Goal: Task Accomplishment & Management: Manage account settings

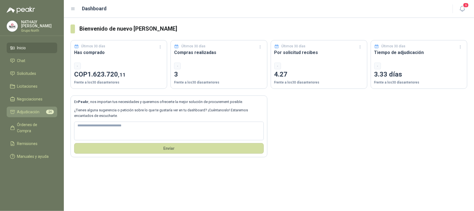
click at [36, 111] on span "Adjudicación" at bounding box center [28, 112] width 23 height 6
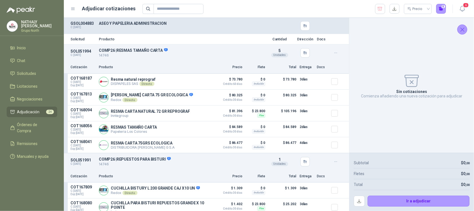
click at [466, 28] on icon "Cerrar" at bounding box center [462, 29] width 7 height 7
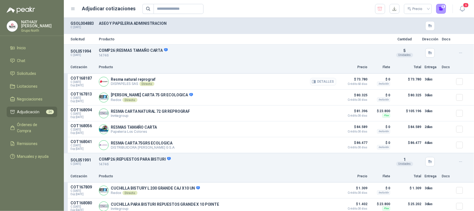
click at [318, 80] on button "Detalles" at bounding box center [323, 82] width 26 height 8
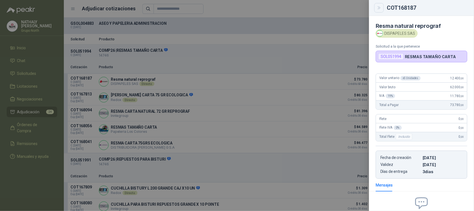
click at [380, 8] on icon "Close" at bounding box center [379, 7] width 3 height 3
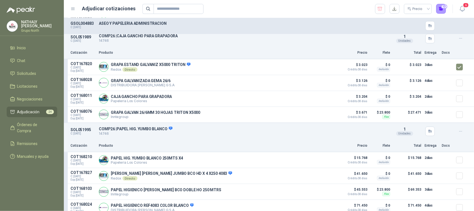
scroll to position [1181, 0]
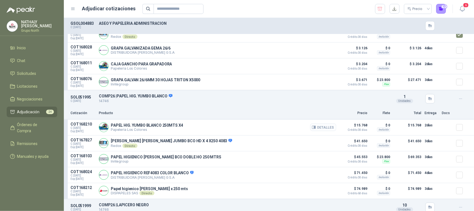
click at [328, 129] on button "Detalles" at bounding box center [323, 127] width 26 height 8
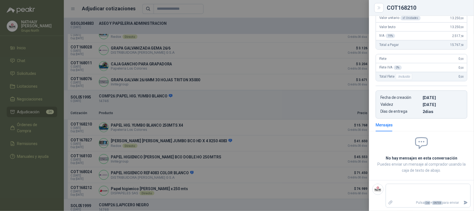
scroll to position [33, 0]
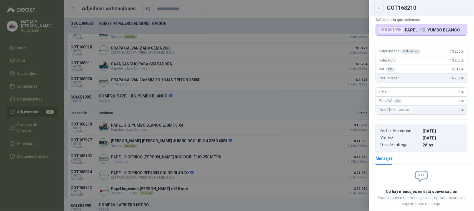
click at [380, 6] on icon "Close" at bounding box center [379, 8] width 5 height 5
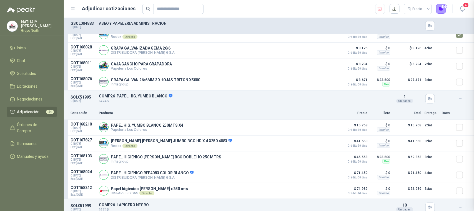
scroll to position [68, 0]
click at [320, 144] on button "Detalles" at bounding box center [323, 143] width 26 height 8
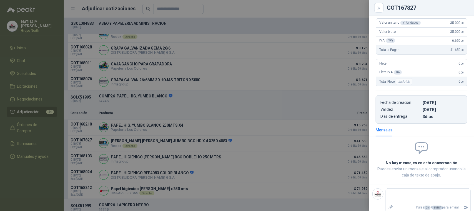
scroll to position [58, 0]
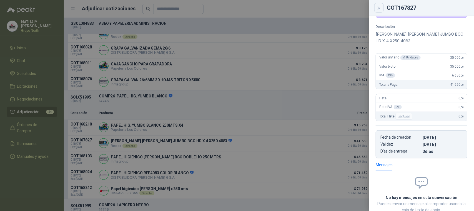
click at [380, 7] on icon "Close" at bounding box center [379, 7] width 3 height 3
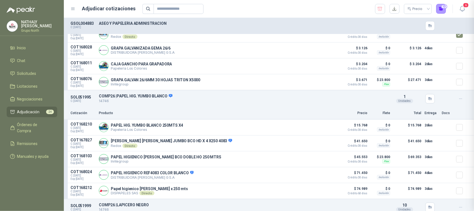
scroll to position [93, 0]
click at [327, 127] on button "Detalles" at bounding box center [323, 127] width 26 height 8
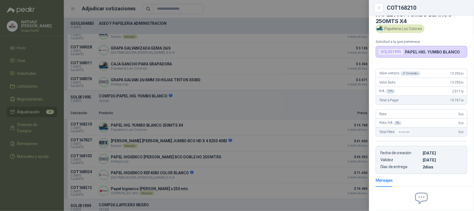
scroll to position [0, 0]
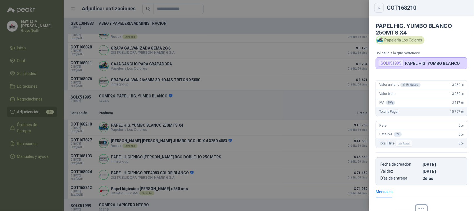
click at [382, 6] on icon "Close" at bounding box center [379, 8] width 5 height 5
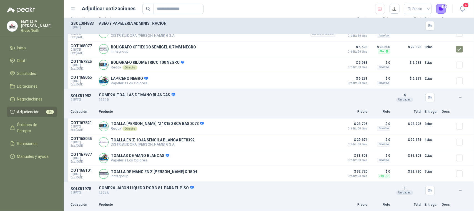
scroll to position [1389, 0]
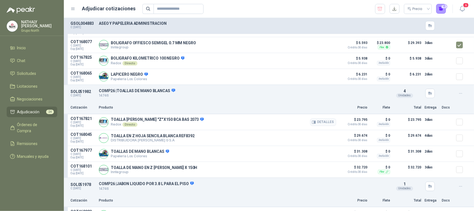
click at [459, 126] on div at bounding box center [462, 121] width 11 height 11
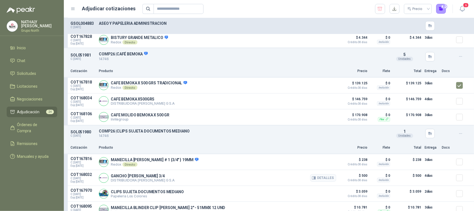
scroll to position [2102, 0]
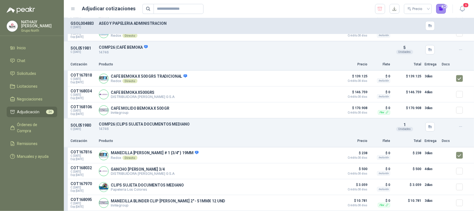
click at [443, 8] on button "24" at bounding box center [442, 9] width 10 height 10
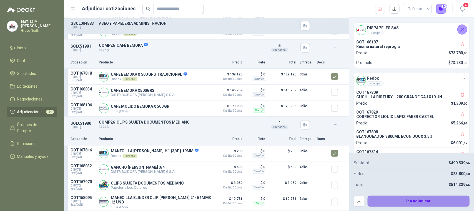
click at [424, 200] on button "Ir a adjudicar" at bounding box center [419, 200] width 102 height 11
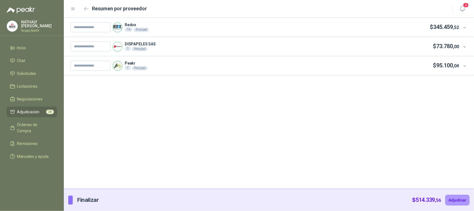
click at [472, 27] on div "Redox 16 Principal $ 345.459 ,52" at bounding box center [269, 27] width 410 height 19
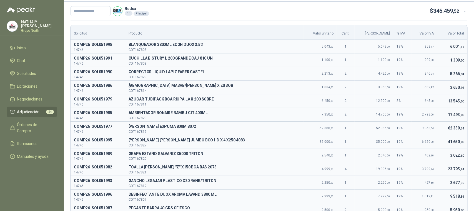
scroll to position [0, 0]
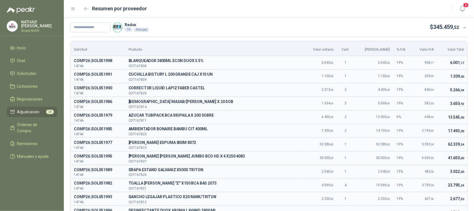
click at [78, 8] on div "Resumen por proveedor" at bounding box center [259, 8] width 376 height 9
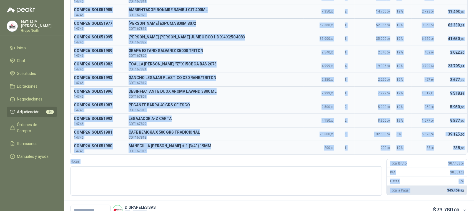
scroll to position [120, 0]
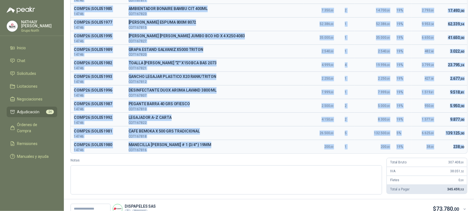
drag, startPoint x: 81, startPoint y: 60, endPoint x: 459, endPoint y: 148, distance: 388.7
click at [459, 148] on tbody "COMP26 | SOL051998 14746 B BLANQUEADOR 3800ML ECON DUOX 3.5% COT167808 5.043 ,0…" at bounding box center [269, 45] width 397 height 218
copy tbody "COMP26 | SOL051998 14746 B BLANQUEADOR 3800ML ECON DUOX 3.5% COT167808 5.043 ,0…"
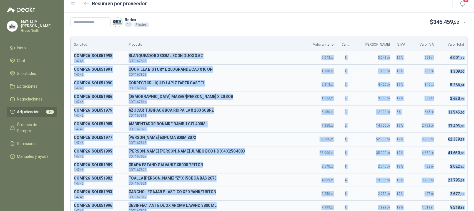
scroll to position [0, 0]
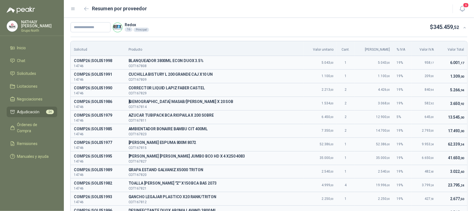
click at [74, 9] on icon at bounding box center [73, 8] width 5 height 5
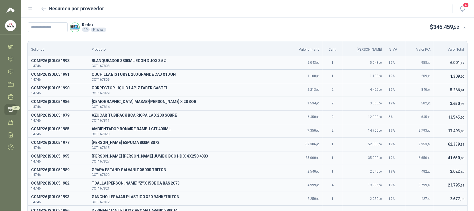
click at [31, 6] on icon at bounding box center [30, 8] width 5 height 5
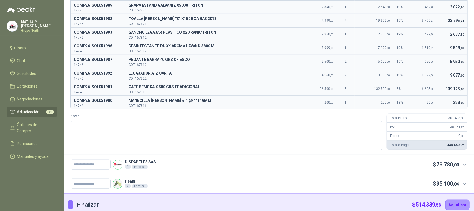
scroll to position [170, 0]
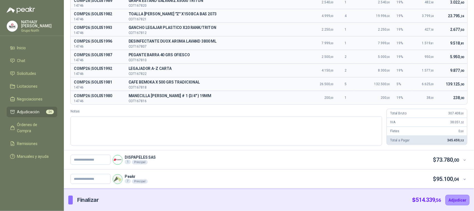
click at [463, 180] on div "Peakr 7 Principal $ 95.100 ,04" at bounding box center [269, 178] width 410 height 19
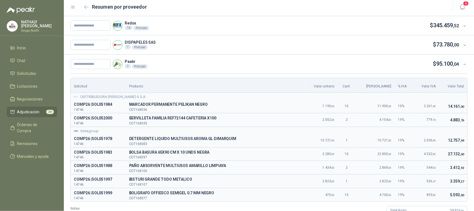
scroll to position [0, 0]
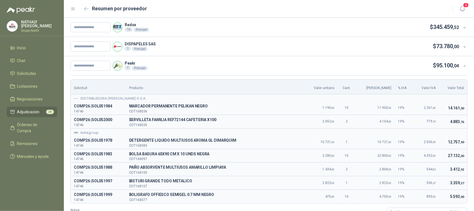
click at [463, 27] on span at bounding box center [465, 27] width 5 height 5
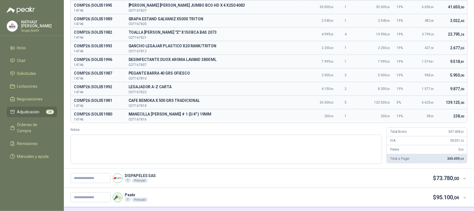
scroll to position [170, 0]
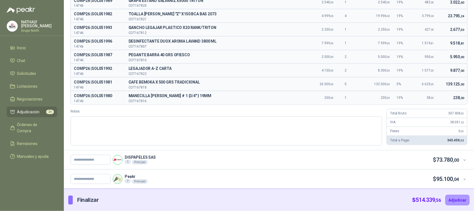
click at [463, 178] on icon at bounding box center [465, 179] width 4 height 4
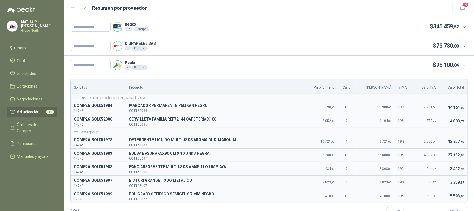
scroll to position [0, 0]
click at [463, 27] on icon at bounding box center [465, 28] width 4 height 4
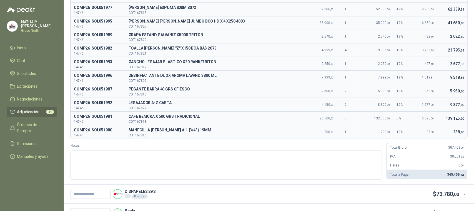
scroll to position [170, 0]
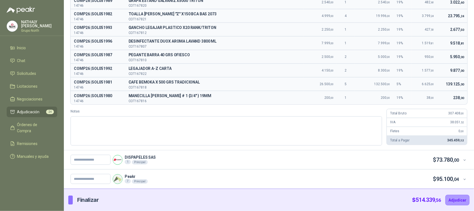
click at [463, 180] on icon at bounding box center [465, 179] width 4 height 4
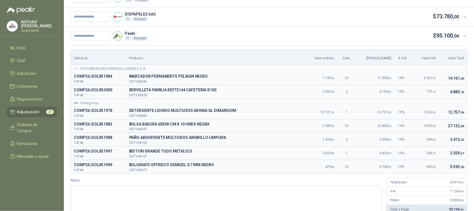
scroll to position [0, 0]
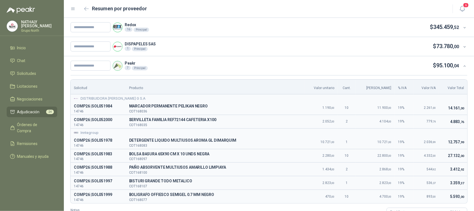
click at [460, 28] on div at bounding box center [464, 27] width 8 height 6
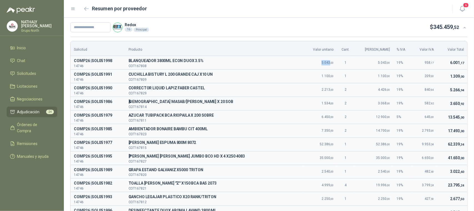
drag, startPoint x: 323, startPoint y: 63, endPoint x: 331, endPoint y: 63, distance: 8.1
click at [331, 63] on span "5.043 ,00" at bounding box center [328, 63] width 12 height 4
copy span "5.043"
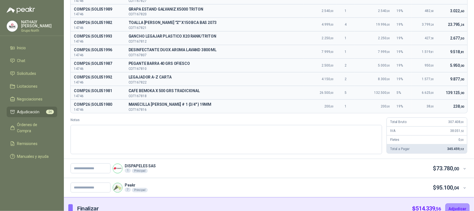
scroll to position [170, 0]
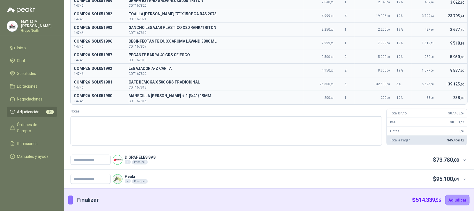
click at [463, 160] on icon at bounding box center [465, 160] width 4 height 4
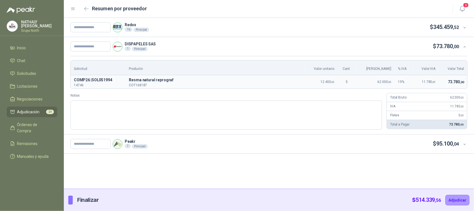
scroll to position [0, 0]
click at [465, 48] on icon at bounding box center [465, 47] width 4 height 4
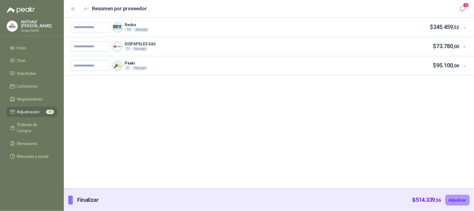
click at [465, 65] on icon at bounding box center [465, 66] width 4 height 4
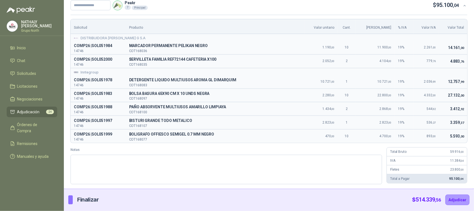
scroll to position [26, 0]
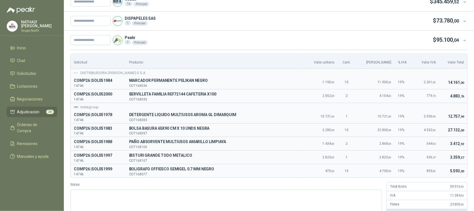
click at [463, 40] on icon at bounding box center [465, 40] width 4 height 4
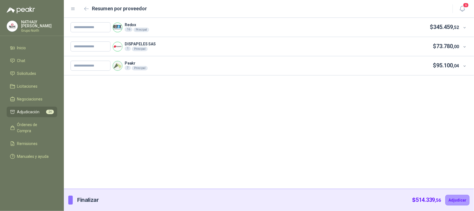
scroll to position [0, 0]
click at [142, 67] on div "Principal" at bounding box center [140, 68] width 16 height 4
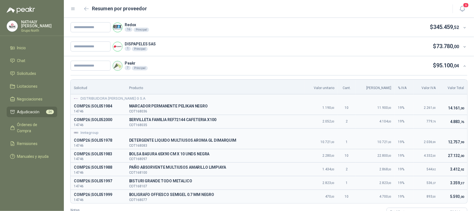
click at [198, 63] on div "Peakr 7 Principal $ 95.100 ,04" at bounding box center [265, 66] width 389 height 10
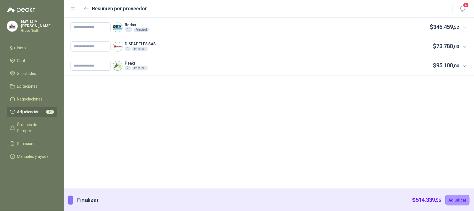
click at [198, 63] on div "Peakr 7 Principal $ 95.100 ,04" at bounding box center [265, 66] width 389 height 10
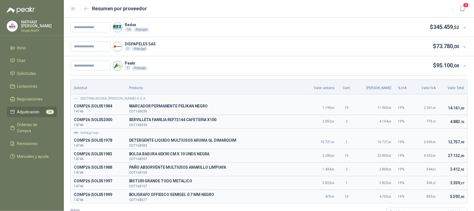
click at [463, 64] on icon at bounding box center [465, 66] width 4 height 4
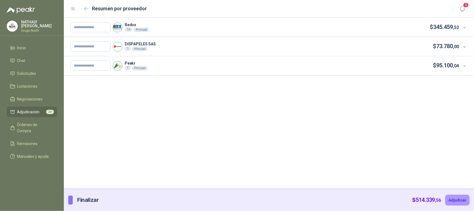
click at [70, 200] on div at bounding box center [70, 199] width 4 height 9
click at [33, 110] on span "Adjudicación" at bounding box center [28, 112] width 23 height 6
click at [30, 114] on span "Adjudicación" at bounding box center [28, 112] width 23 height 6
click at [73, 9] on icon at bounding box center [72, 9] width 3 height 2
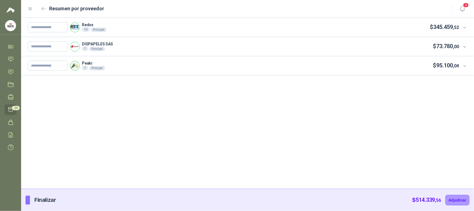
click at [31, 10] on icon at bounding box center [30, 8] width 5 height 5
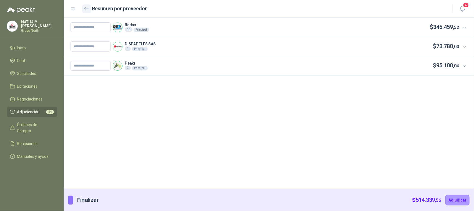
click at [86, 6] on button "button" at bounding box center [86, 8] width 9 height 9
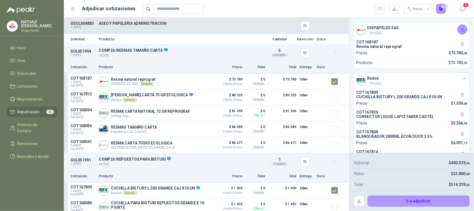
click at [32, 111] on span "Adjudicación" at bounding box center [28, 112] width 23 height 6
click at [80, 24] on p "GSOL004883" at bounding box center [83, 23] width 25 height 4
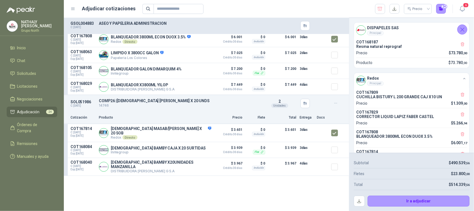
scroll to position [169, 0]
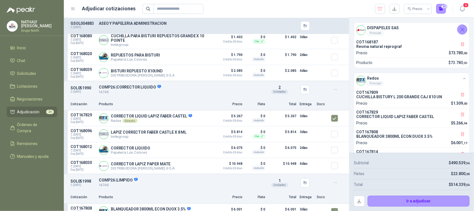
click at [76, 21] on p "GSOL004883" at bounding box center [83, 23] width 25 height 4
click at [69, 6] on header "Adjudicar cotizaciones Precio 24 6" at bounding box center [269, 9] width 410 height 18
click at [70, 6] on header "Adjudicar cotizaciones Precio 24 6" at bounding box center [269, 9] width 410 height 18
click at [74, 7] on icon at bounding box center [73, 8] width 5 height 5
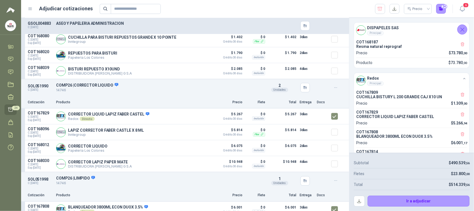
click at [31, 8] on icon at bounding box center [30, 8] width 5 height 5
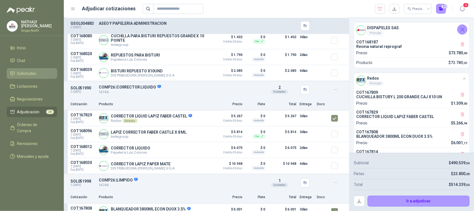
click at [39, 74] on li "Solicitudes" at bounding box center [32, 73] width 44 height 6
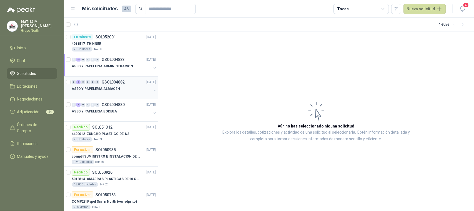
click at [114, 84] on p "GSOL004882" at bounding box center [113, 82] width 23 height 4
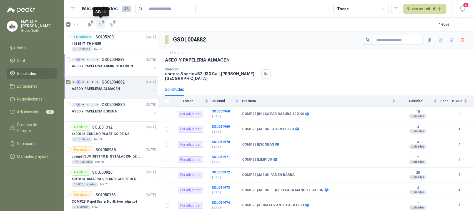
click at [102, 24] on icon "button" at bounding box center [101, 24] width 5 height 5
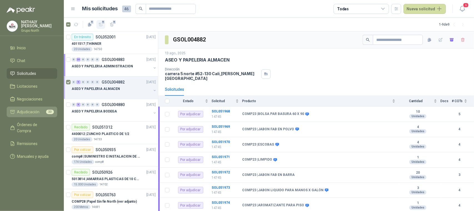
click at [39, 110] on span "Adjudicación" at bounding box center [28, 112] width 23 height 6
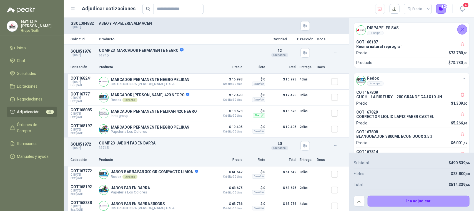
click at [467, 30] on button "Cerrar" at bounding box center [463, 29] width 10 height 10
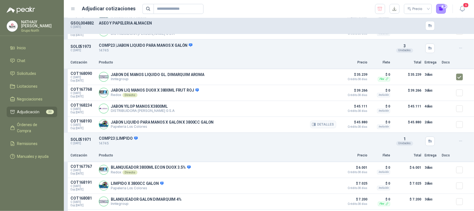
scroll to position [486, 0]
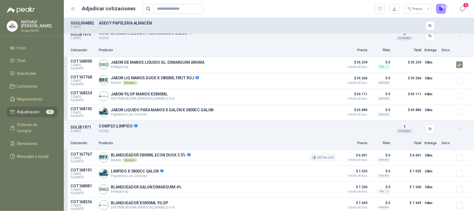
click at [460, 163] on div at bounding box center [462, 157] width 11 height 11
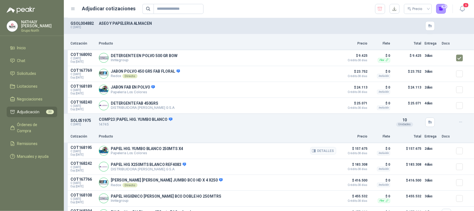
scroll to position [695, 0]
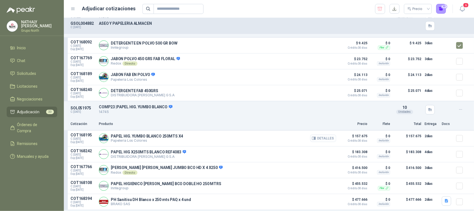
click at [315, 141] on button "Detalles" at bounding box center [323, 138] width 26 height 8
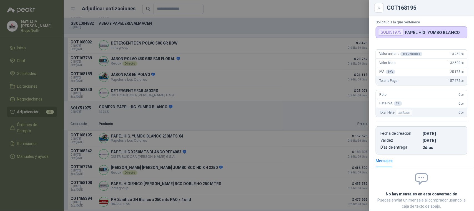
scroll to position [0, 0]
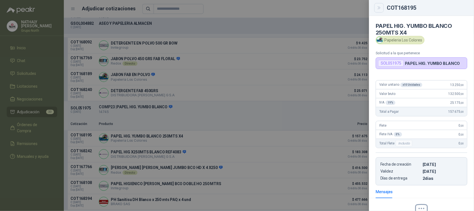
click at [380, 7] on icon "Close" at bounding box center [379, 7] width 3 height 3
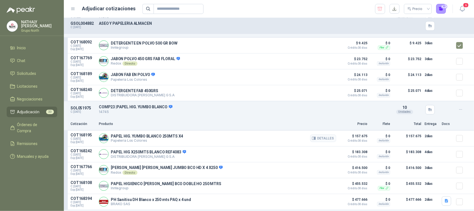
scroll to position [729, 0]
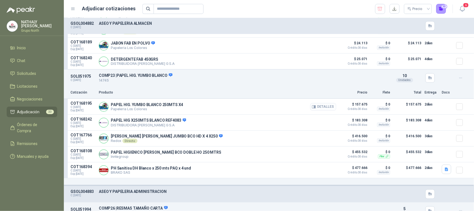
click at [314, 108] on button "Detalles" at bounding box center [323, 107] width 26 height 8
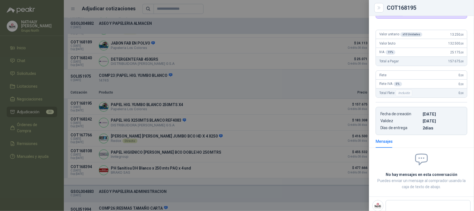
scroll to position [34, 0]
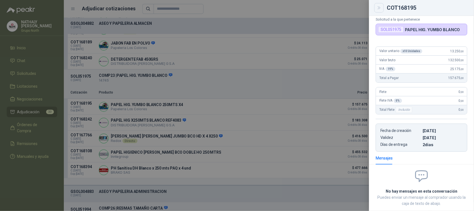
click at [381, 7] on icon "Close" at bounding box center [379, 8] width 5 height 5
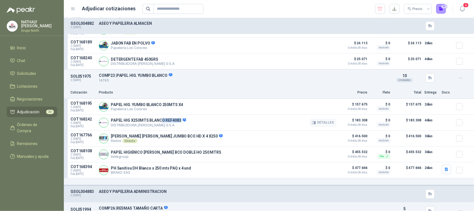
drag, startPoint x: 179, startPoint y: 122, endPoint x: 161, endPoint y: 121, distance: 18.1
click at [161, 121] on p "PAPEL HIG X250MTS BLANCO REF4083" at bounding box center [148, 120] width 75 height 5
click at [183, 121] on icon at bounding box center [185, 119] width 4 height 3
click at [183, 122] on icon at bounding box center [185, 119] width 4 height 3
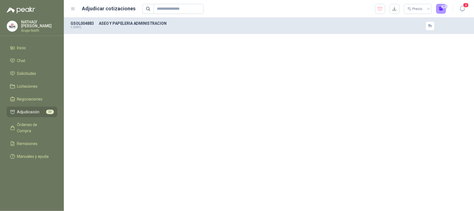
scroll to position [3017, 0]
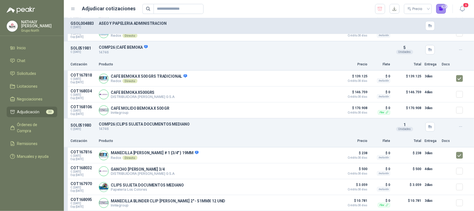
click at [444, 10] on button "33" at bounding box center [442, 9] width 10 height 10
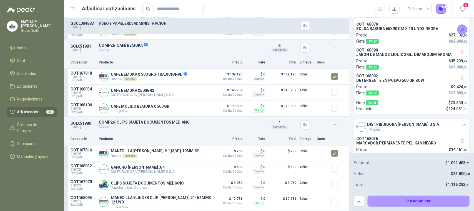
scroll to position [728, 0]
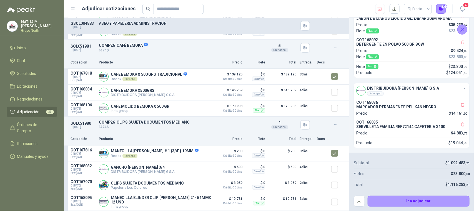
click at [324, 44] on div "SOL051981 C: [DATE] COMP26 | CAFÉ BEMOKA 14746 Detalles 5 Unidades" at bounding box center [206, 47] width 285 height 17
click at [461, 28] on icon "Cerrar" at bounding box center [462, 29] width 7 height 7
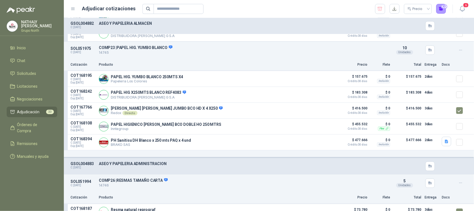
scroll to position [799, 0]
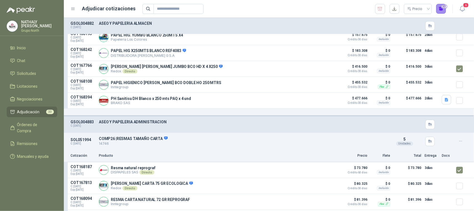
click at [439, 10] on button "33" at bounding box center [442, 9] width 10 height 10
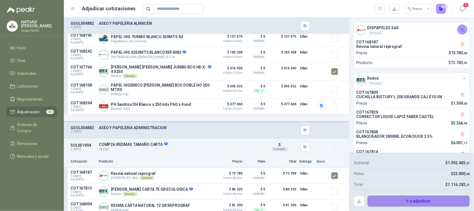
click at [434, 203] on button "Ir a adjudicar" at bounding box center [419, 200] width 102 height 11
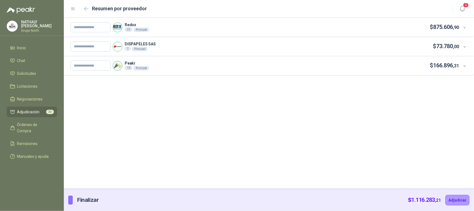
click at [467, 27] on icon at bounding box center [465, 28] width 4 height 4
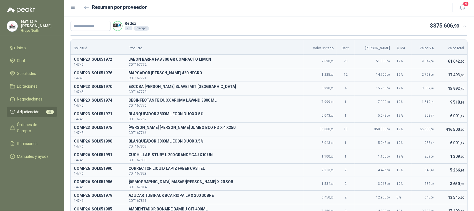
scroll to position [0, 0]
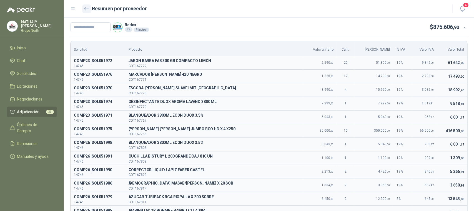
click at [86, 9] on icon "button" at bounding box center [86, 9] width 5 height 4
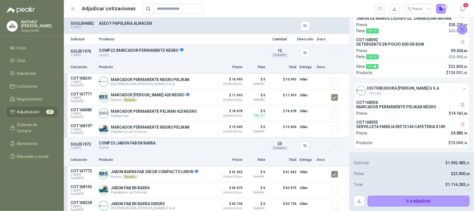
scroll to position [728, 0]
click at [463, 86] on icon at bounding box center [465, 88] width 4 height 4
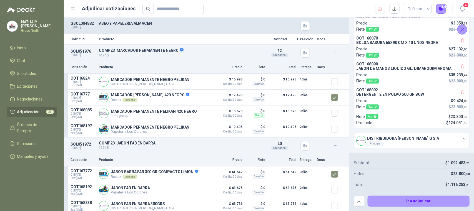
scroll to position [677, 0]
click at [463, 136] on icon at bounding box center [465, 138] width 4 height 4
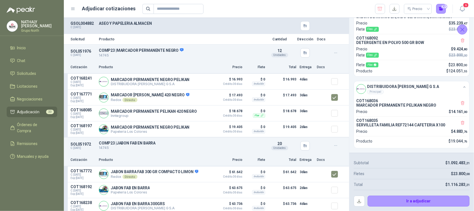
scroll to position [728, 0]
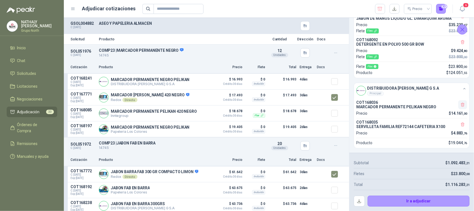
click at [458, 101] on button "button" at bounding box center [462, 104] width 9 height 9
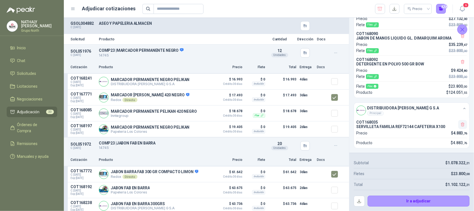
click at [461, 123] on icon "button" at bounding box center [463, 124] width 5 height 5
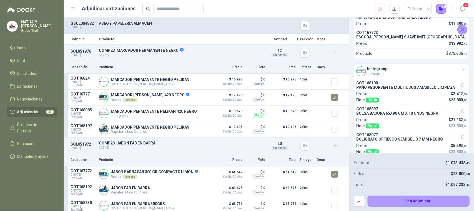
scroll to position [448, 0]
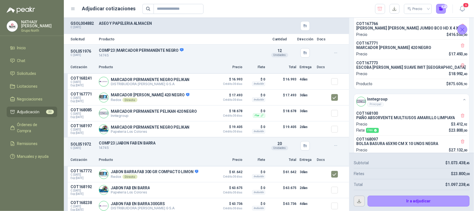
click at [357, 200] on button "button" at bounding box center [359, 200] width 11 height 11
click at [463, 27] on icon "Cerrar" at bounding box center [462, 29] width 7 height 7
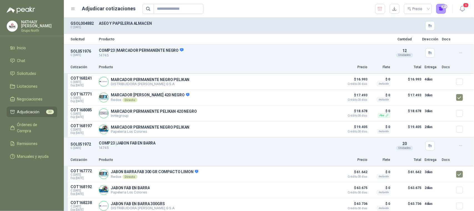
click at [110, 23] on p "ASEO Y PAPELERIA ALMACEN" at bounding box center [243, 23] width 289 height 4
click at [87, 23] on p "GSOL004882" at bounding box center [83, 23] width 25 height 4
click at [121, 22] on p "ASEO Y PAPELERIA ALMACEN" at bounding box center [243, 23] width 289 height 4
click at [77, 21] on p "GSOL004882" at bounding box center [83, 23] width 25 height 4
click at [82, 24] on p "GSOL004882" at bounding box center [83, 23] width 25 height 4
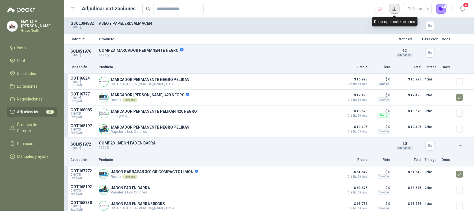
click at [396, 10] on button "button" at bounding box center [395, 9] width 10 height 10
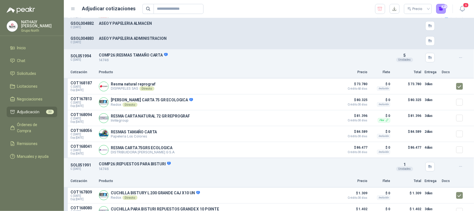
scroll to position [903, 0]
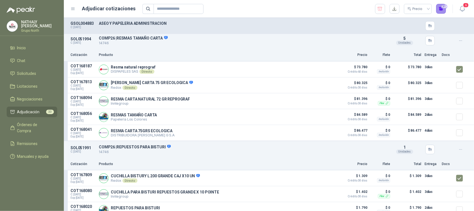
click at [443, 8] on button "31" at bounding box center [442, 9] width 10 height 10
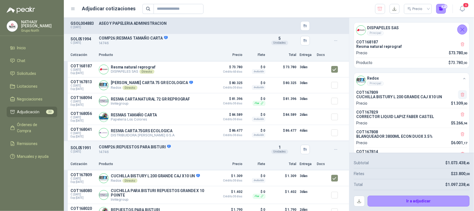
click at [461, 95] on icon "button" at bounding box center [463, 94] width 5 height 5
click at [461, 96] on icon "button" at bounding box center [463, 94] width 5 height 5
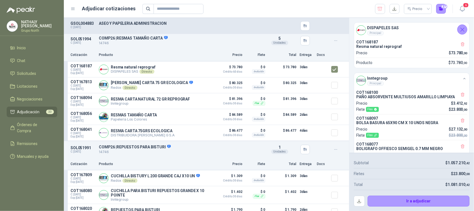
click at [461, 96] on icon "button" at bounding box center [463, 94] width 5 height 5
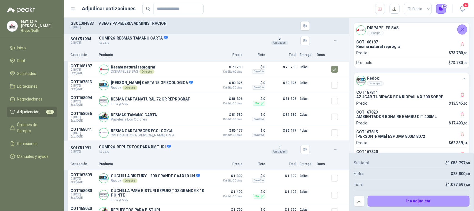
click at [461, 96] on icon "button" at bounding box center [463, 94] width 5 height 5
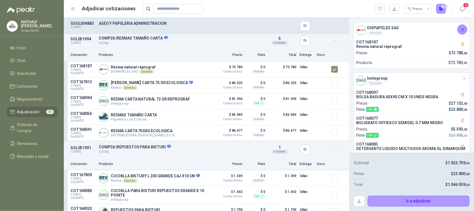
click at [461, 96] on icon "button" at bounding box center [463, 94] width 5 height 5
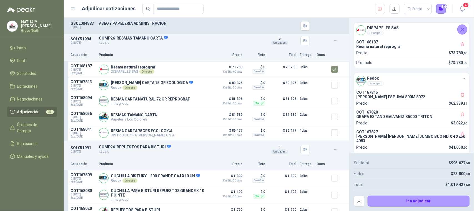
click at [461, 96] on icon "button" at bounding box center [463, 94] width 5 height 5
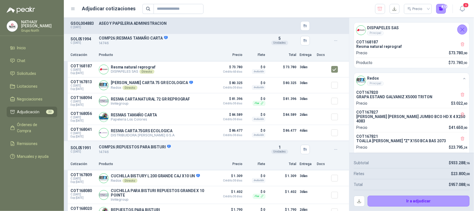
click at [461, 96] on icon "button" at bounding box center [463, 94] width 5 height 5
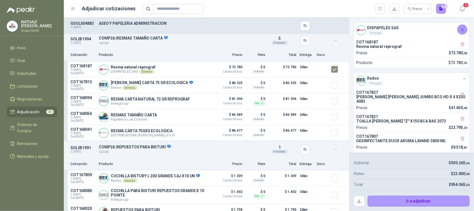
click at [461, 96] on icon "button" at bounding box center [463, 94] width 5 height 5
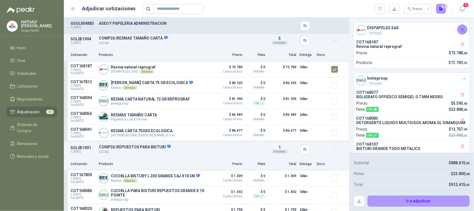
click at [461, 96] on icon "button" at bounding box center [463, 94] width 5 height 5
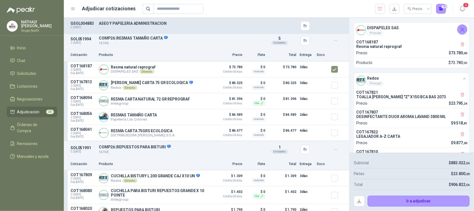
click at [461, 96] on icon "button" at bounding box center [463, 94] width 5 height 5
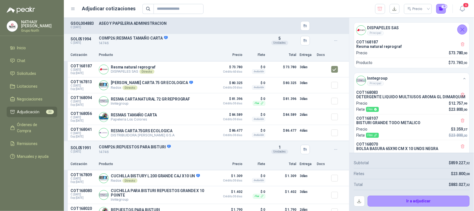
click at [461, 96] on icon "button" at bounding box center [463, 94] width 5 height 5
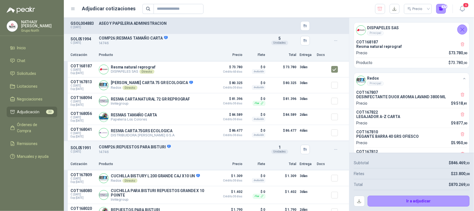
click at [461, 96] on icon "button" at bounding box center [463, 94] width 5 height 5
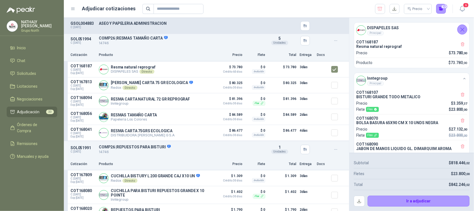
click at [461, 96] on icon "button" at bounding box center [463, 94] width 5 height 5
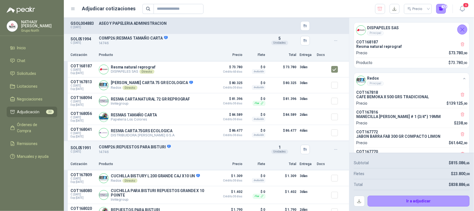
click at [461, 96] on icon "button" at bounding box center [463, 94] width 5 height 5
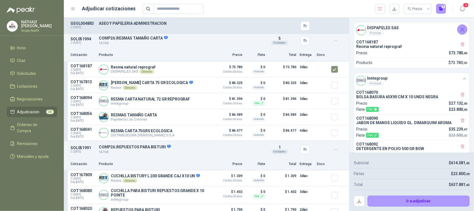
click at [461, 96] on icon "button" at bounding box center [463, 94] width 5 height 5
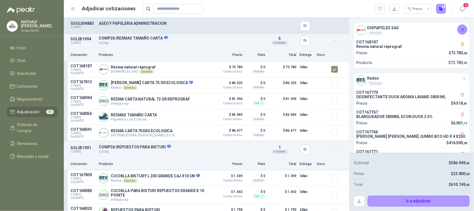
click at [461, 96] on icon "button" at bounding box center [463, 94] width 5 height 5
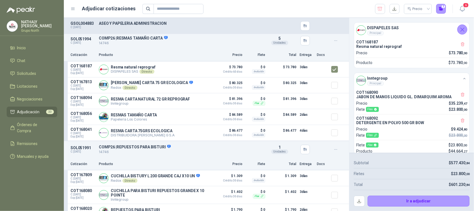
click at [461, 96] on icon "button" at bounding box center [463, 94] width 5 height 5
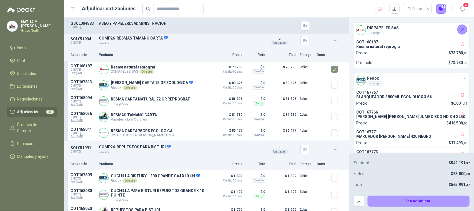
click at [461, 96] on icon "button" at bounding box center [463, 94] width 5 height 5
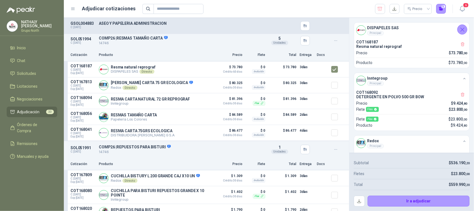
click at [461, 96] on icon "button" at bounding box center [463, 94] width 5 height 5
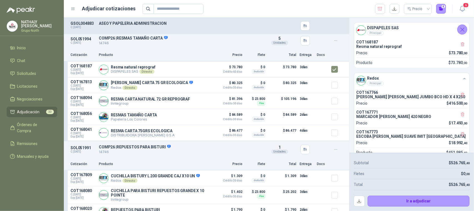
click at [461, 96] on icon "button" at bounding box center [463, 94] width 5 height 5
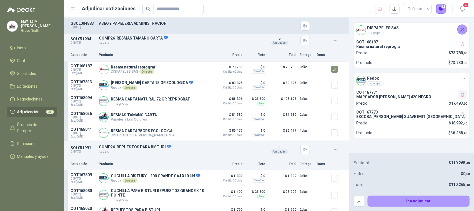
click at [462, 96] on icon "button" at bounding box center [462, 95] width 3 height 4
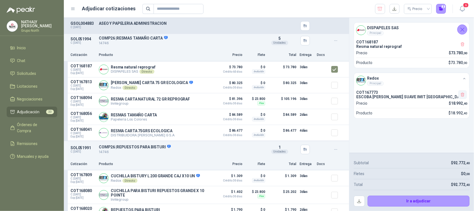
click at [462, 97] on icon "button" at bounding box center [463, 94] width 5 height 5
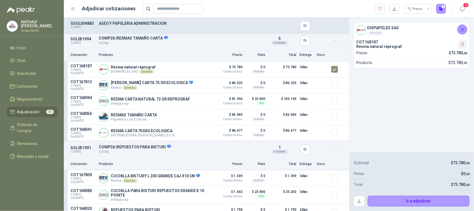
click at [462, 44] on icon "button" at bounding box center [463, 44] width 5 height 5
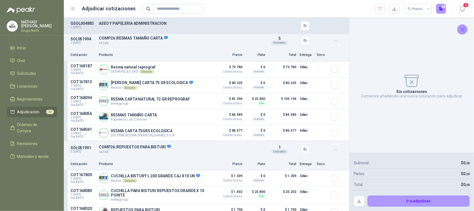
click at [462, 28] on icon "Cerrar" at bounding box center [462, 29] width 7 height 7
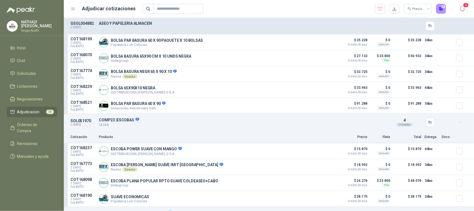
scroll to position [208, 0]
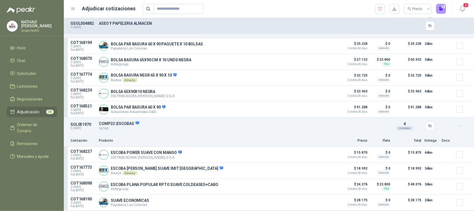
click at [19, 111] on span "Adjudicación" at bounding box center [28, 112] width 23 height 6
click at [38, 77] on link "Solicitudes" at bounding box center [32, 73] width 51 height 11
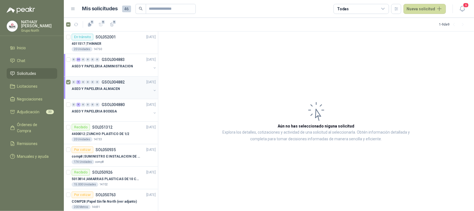
click at [124, 85] on div "0 9 0 0 0 0 GSOL004882 [DATE]" at bounding box center [114, 82] width 85 height 7
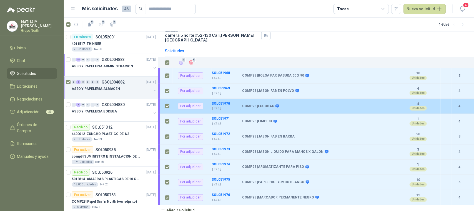
scroll to position [39, 0]
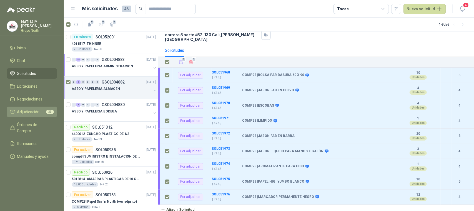
click at [38, 115] on link "Adjudicación 33" at bounding box center [32, 111] width 51 height 11
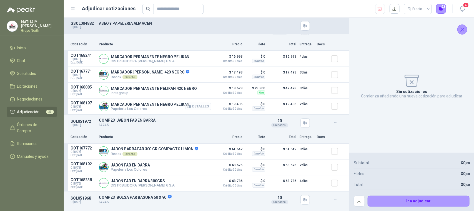
scroll to position [35, 0]
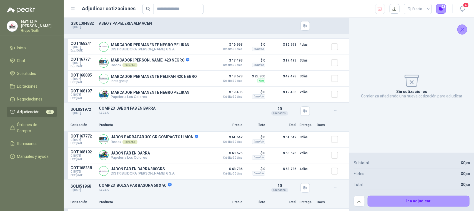
click at [462, 27] on icon "Cerrar" at bounding box center [462, 29] width 7 height 7
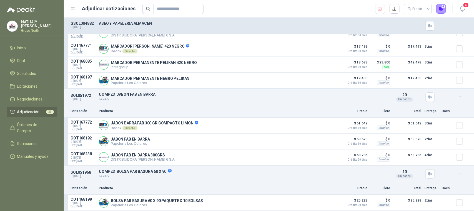
scroll to position [0, 0]
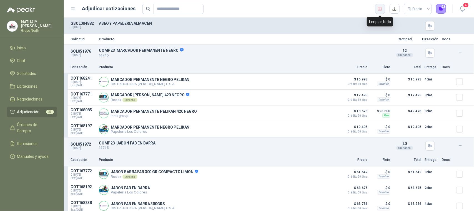
click at [382, 9] on icon "button" at bounding box center [380, 9] width 4 height 4
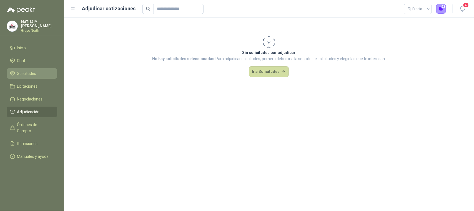
click at [30, 74] on span "Solicitudes" at bounding box center [26, 73] width 19 height 6
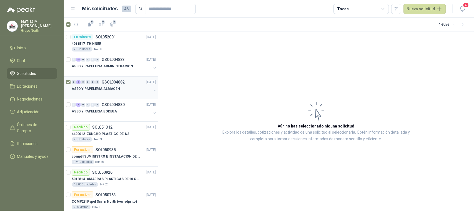
click at [131, 89] on div "ASEO Y PAPELERIA ALMACEN" at bounding box center [112, 88] width 80 height 7
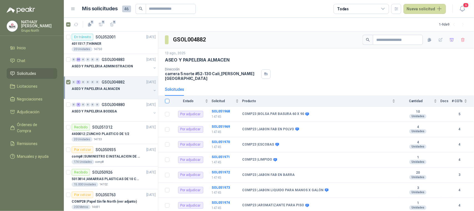
click at [165, 98] on label at bounding box center [167, 101] width 4 height 6
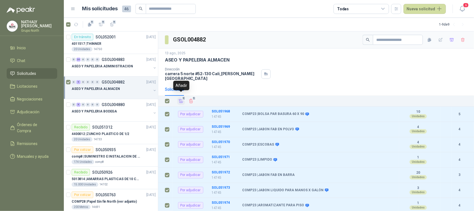
click at [179, 99] on icon "Añadir" at bounding box center [181, 101] width 4 height 4
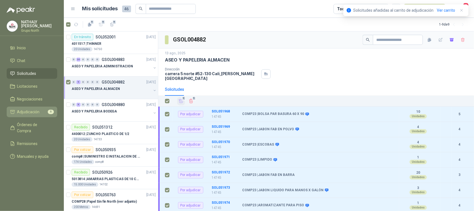
click at [29, 111] on span "Adjudicación" at bounding box center [28, 112] width 23 height 6
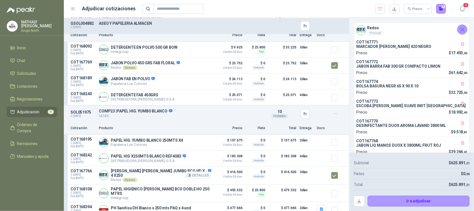
scroll to position [707, 0]
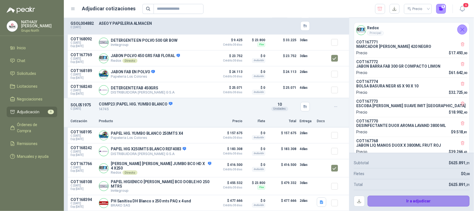
click at [436, 199] on button "Ir a adjudicar" at bounding box center [419, 200] width 102 height 11
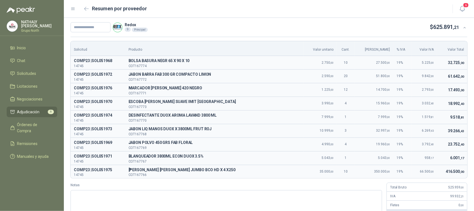
click at [30, 110] on span "Adjudicación" at bounding box center [28, 112] width 23 height 6
click at [86, 7] on icon "button" at bounding box center [86, 9] width 5 height 4
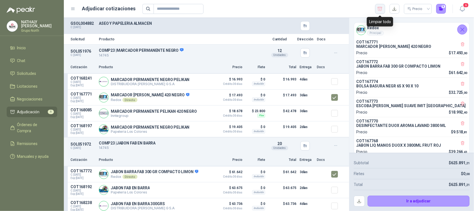
click at [381, 6] on button "button" at bounding box center [380, 9] width 10 height 10
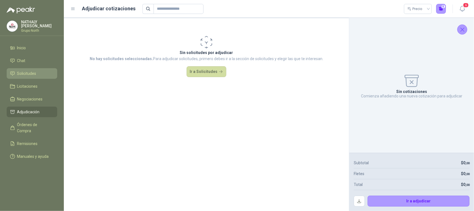
click at [37, 73] on li "Solicitudes" at bounding box center [32, 73] width 44 height 6
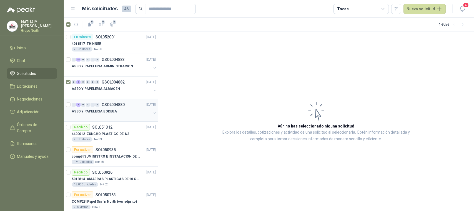
click at [106, 108] on div "0 9 0 0 0 0 GSOL004880 [DATE]" at bounding box center [114, 104] width 85 height 7
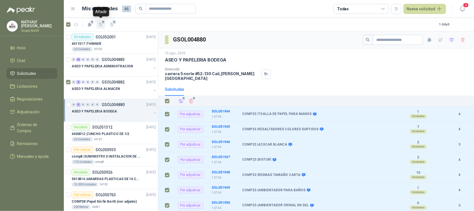
click at [102, 23] on span "9" at bounding box center [103, 22] width 4 height 4
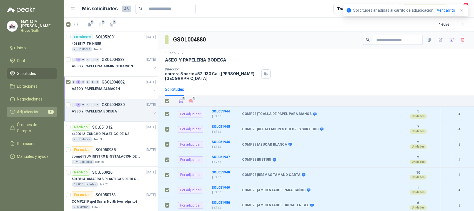
click at [32, 111] on span "Adjudicación" at bounding box center [28, 112] width 23 height 6
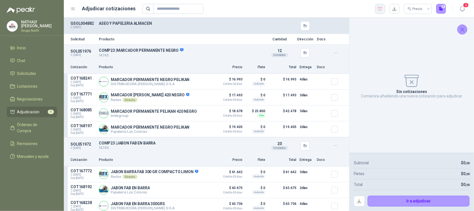
click at [379, 11] on icon "button" at bounding box center [380, 9] width 5 height 6
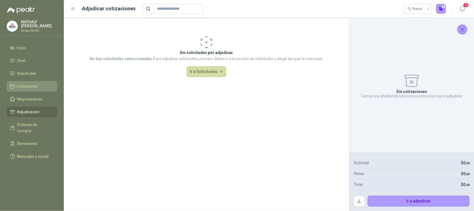
click at [33, 83] on span "Licitaciones" at bounding box center [27, 86] width 21 height 6
click at [33, 72] on span "Solicitudes" at bounding box center [26, 73] width 19 height 6
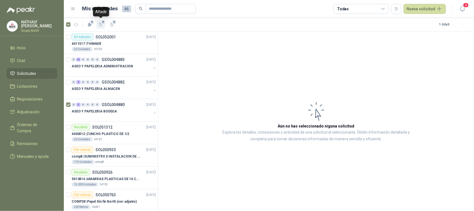
drag, startPoint x: 99, startPoint y: 23, endPoint x: 97, endPoint y: 48, distance: 24.9
click at [99, 23] on icon "button" at bounding box center [101, 24] width 5 height 5
click at [41, 112] on li "Adjudicación 9" at bounding box center [32, 112] width 44 height 6
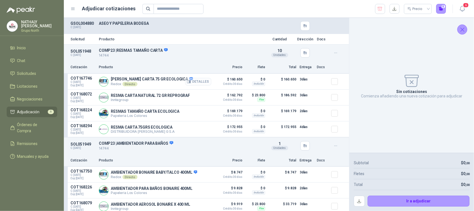
click at [202, 81] on button "Detalles" at bounding box center [198, 82] width 26 height 8
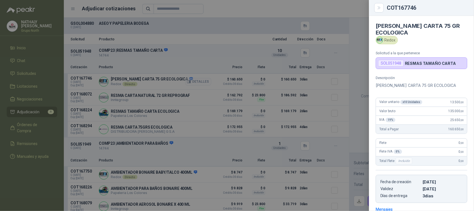
scroll to position [83, 0]
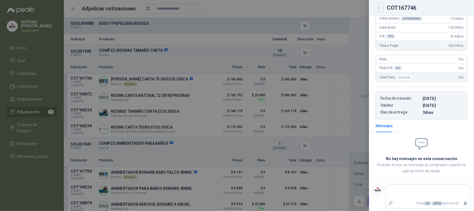
click at [381, 6] on icon "Close" at bounding box center [379, 8] width 5 height 5
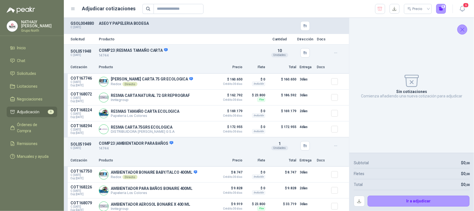
click at [463, 29] on icon "Cerrar" at bounding box center [463, 30] width 4 height 4
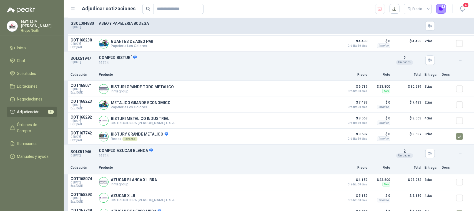
scroll to position [652, 0]
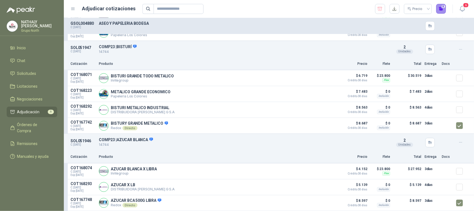
click at [438, 7] on button "8" at bounding box center [442, 9] width 10 height 10
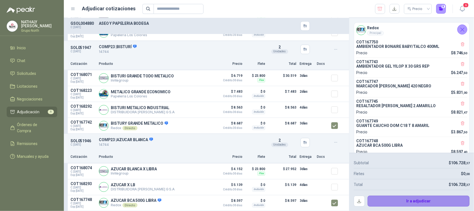
click at [412, 200] on button "Ir a adjudicar" at bounding box center [419, 200] width 102 height 11
